Goal: Information Seeking & Learning: Understand process/instructions

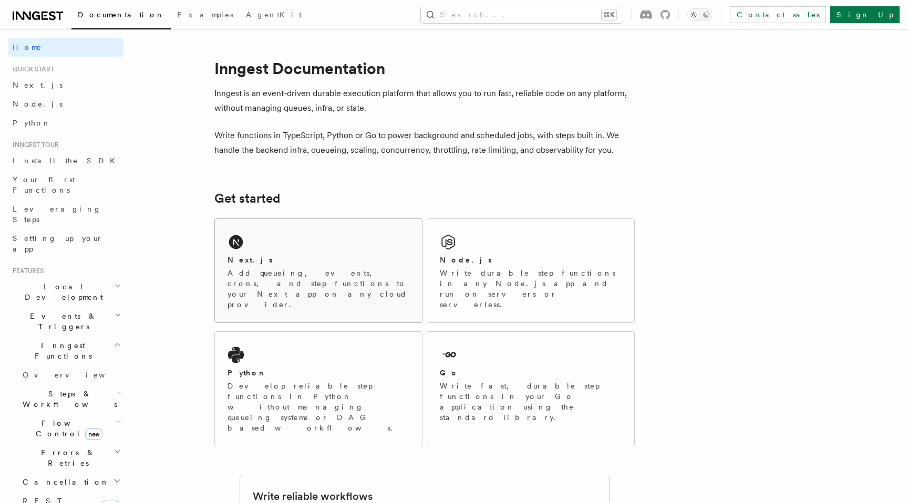
click at [346, 253] on div "Next.js Add queueing, events, crons, and step functions to your Next app on any…" at bounding box center [318, 270] width 207 height 103
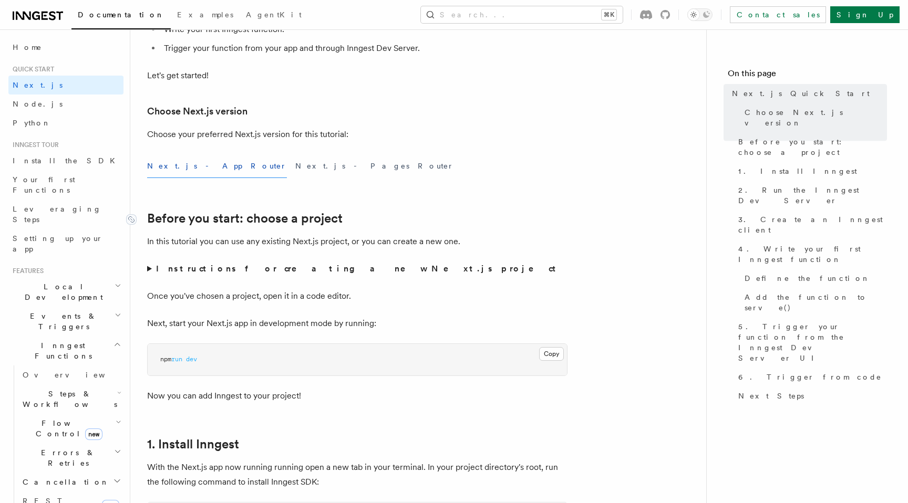
scroll to position [209, 0]
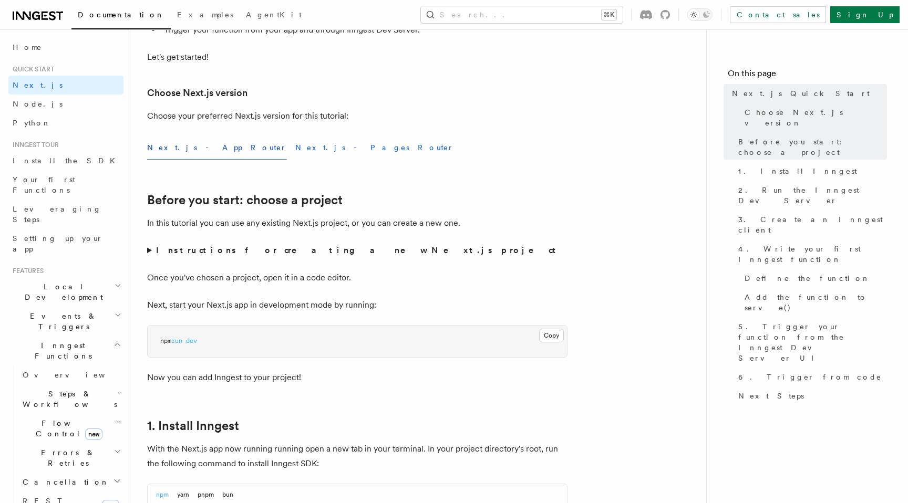
click at [295, 149] on button "Next.js - Pages Router" at bounding box center [374, 148] width 159 height 24
click at [184, 154] on button "Next.js - App Router" at bounding box center [217, 148] width 140 height 24
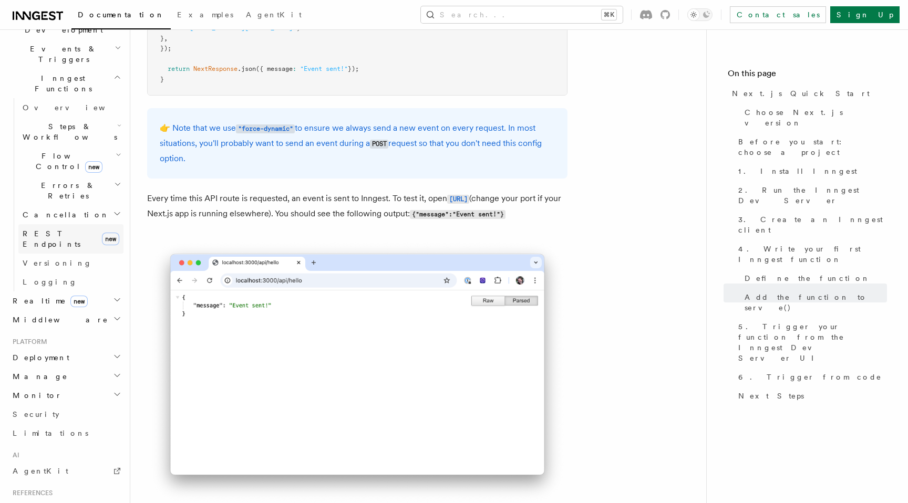
scroll to position [278, 0]
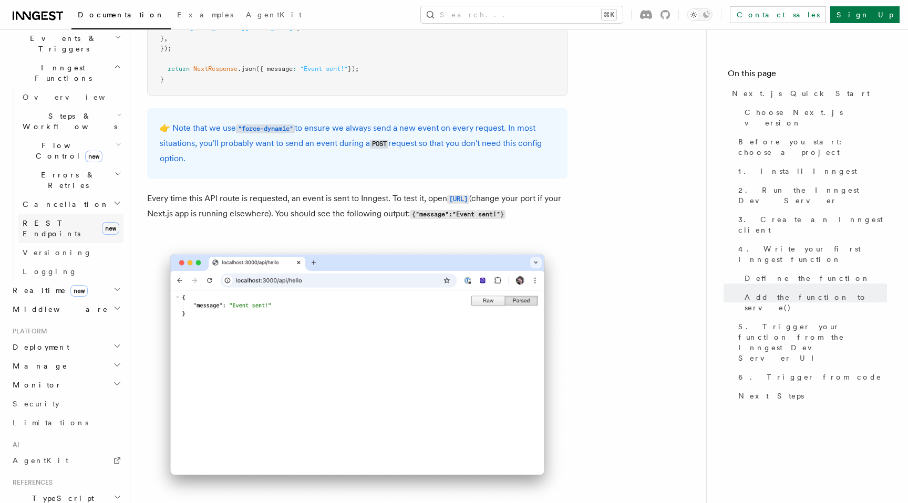
click at [70, 338] on h2 "Deployment" at bounding box center [65, 347] width 115 height 19
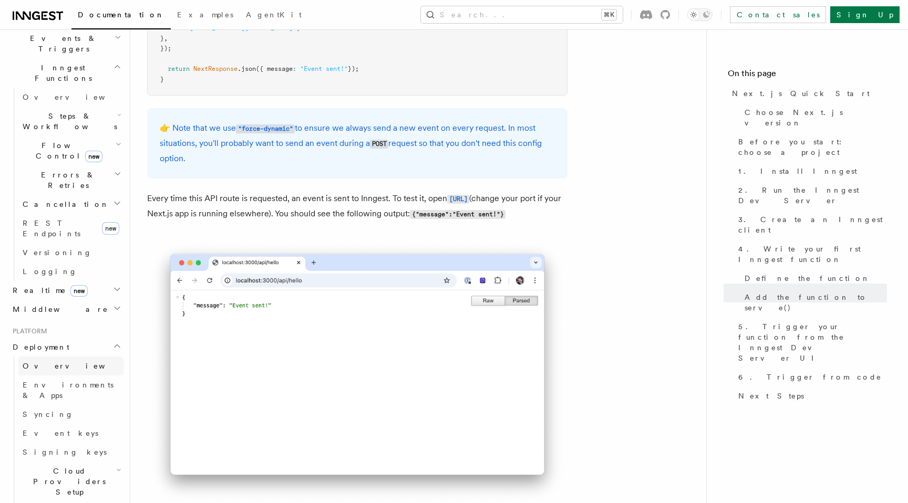
click at [62, 357] on link "Overview" at bounding box center [70, 366] width 105 height 19
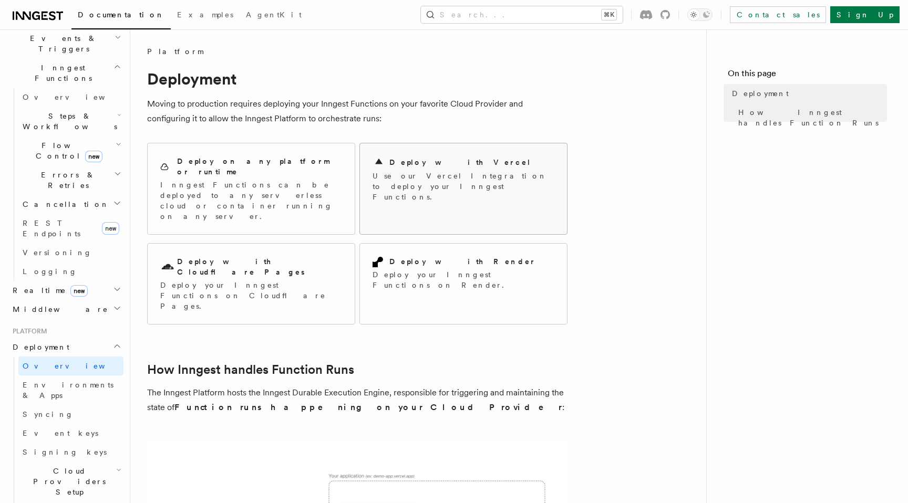
click at [437, 161] on h2 "Deploy with Vercel" at bounding box center [460, 162] width 142 height 11
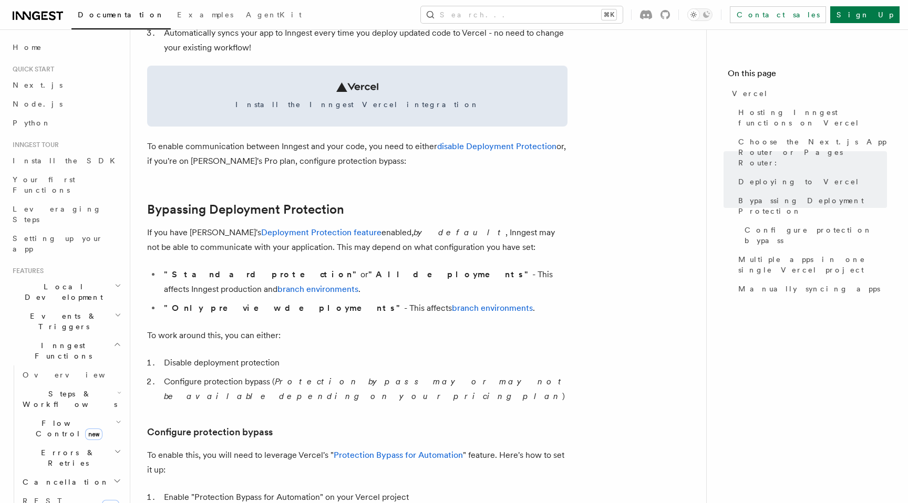
scroll to position [620, 0]
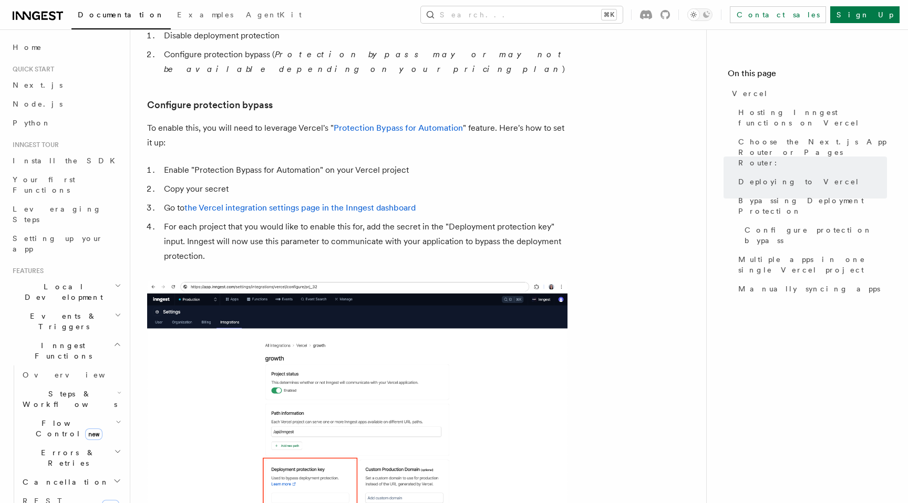
click at [244, 220] on li "For each project that you would like to enable this for, add the secret in the …" at bounding box center [364, 242] width 407 height 44
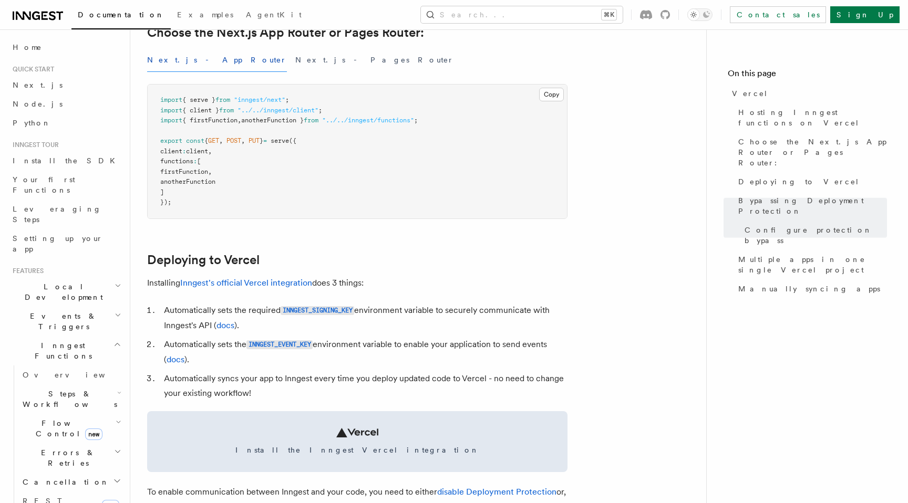
scroll to position [0, 0]
